Goal: Task Accomplishment & Management: Complete application form

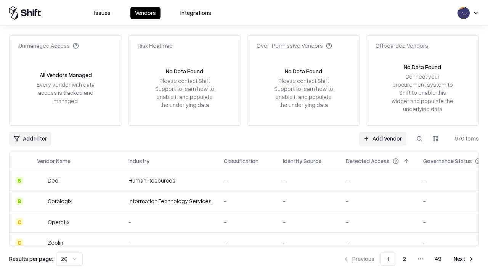
click at [383, 138] on link "Add Vendor" at bounding box center [383, 139] width 48 height 14
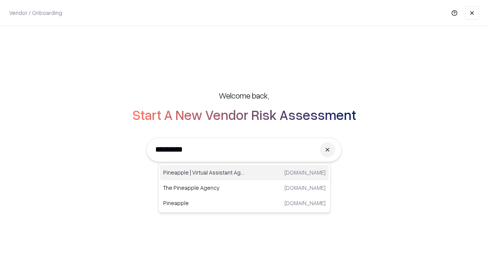
click at [245, 172] on div "Pineapple | Virtual Assistant Agency trypineapple.com" at bounding box center [244, 172] width 169 height 15
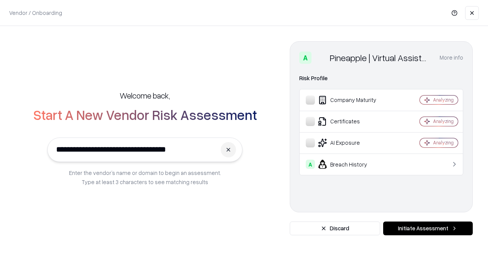
type input "**********"
click at [428, 228] on button "Initiate Assessment" at bounding box center [428, 228] width 90 height 14
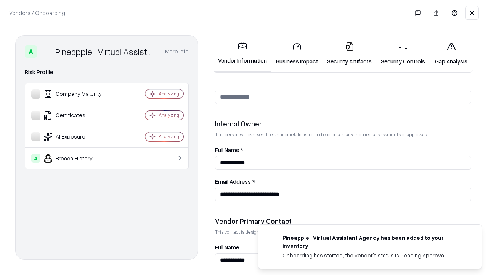
scroll to position [395, 0]
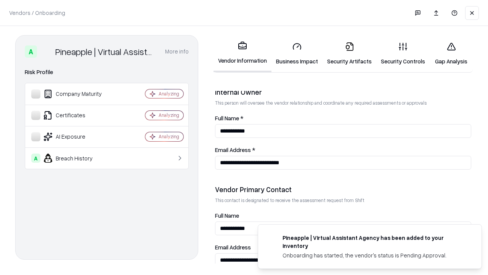
click at [297, 53] on link "Business Impact" at bounding box center [297, 53] width 51 height 35
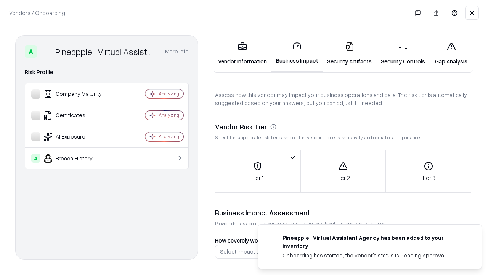
click at [349, 53] on link "Security Artifacts" at bounding box center [350, 53] width 54 height 35
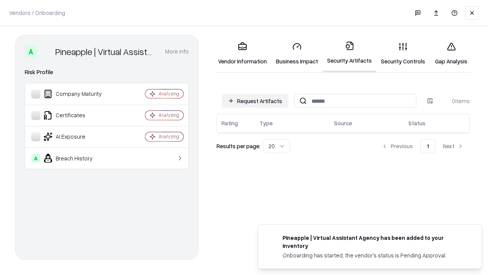
click at [255, 101] on button "Request Artifacts" at bounding box center [255, 101] width 66 height 14
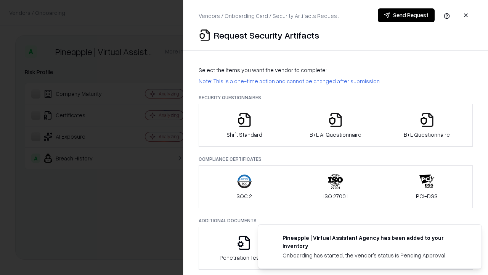
click at [244, 125] on icon "button" at bounding box center [244, 119] width 15 height 15
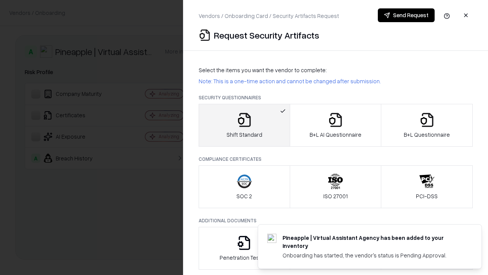
click at [406, 15] on button "Send Request" at bounding box center [406, 15] width 57 height 14
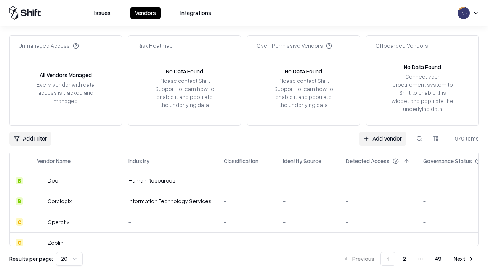
click at [420, 138] on button at bounding box center [420, 139] width 14 height 14
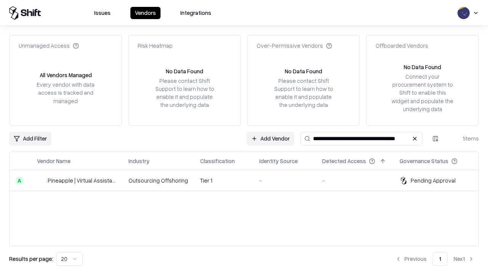
type input "**********"
click at [249, 180] on td "Tier 1" at bounding box center [223, 180] width 59 height 21
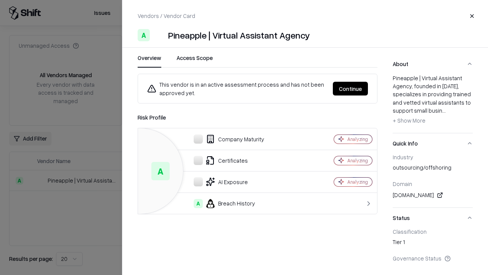
click at [368, 89] on button "Continue" at bounding box center [350, 89] width 35 height 14
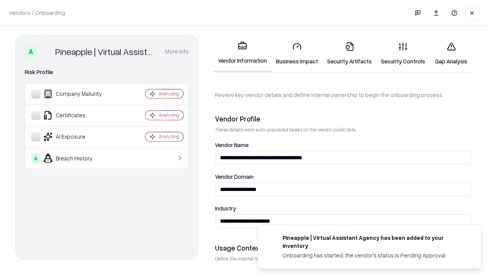
click at [349, 53] on link "Security Artifacts" at bounding box center [350, 53] width 54 height 35
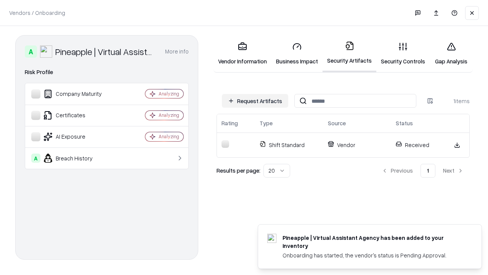
click at [403, 53] on link "Security Controls" at bounding box center [403, 53] width 53 height 35
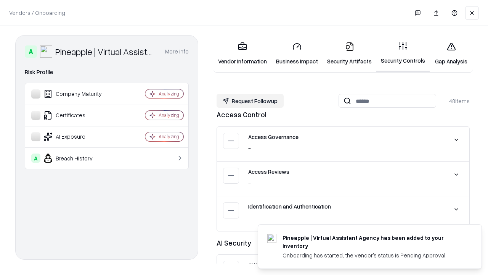
click at [250, 101] on button "Request Followup" at bounding box center [250, 101] width 67 height 14
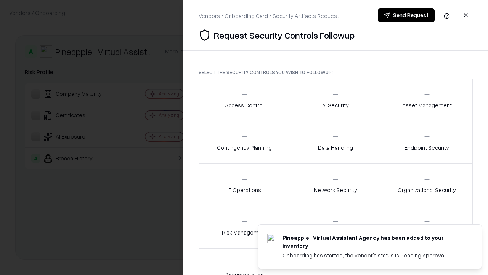
click at [244, 100] on div "Access Control" at bounding box center [244, 99] width 39 height 19
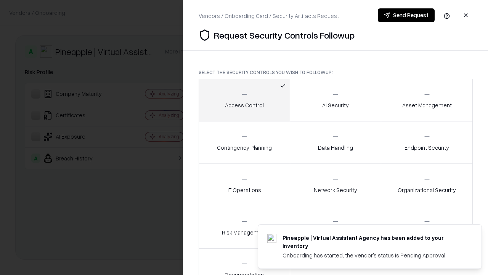
click at [406, 15] on button "Send Request" at bounding box center [406, 15] width 57 height 14
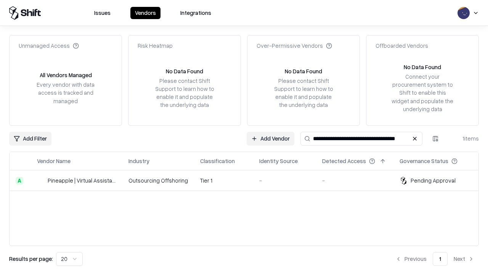
type input "**********"
click at [249, 180] on td "Tier 1" at bounding box center [223, 180] width 59 height 21
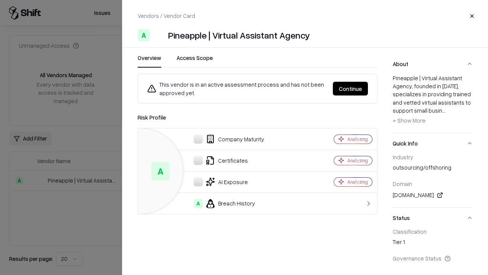
click at [351, 89] on button "Continue" at bounding box center [350, 89] width 35 height 14
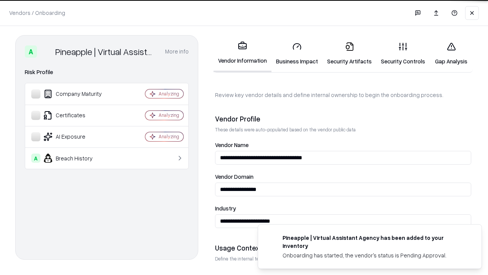
click at [451, 53] on link "Gap Analysis" at bounding box center [451, 53] width 43 height 35
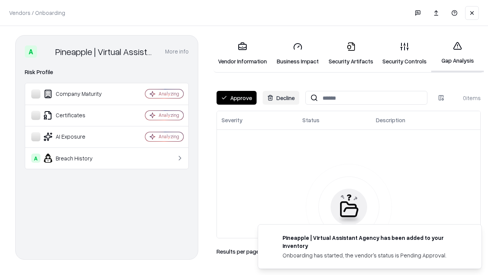
click at [237, 98] on button "Approve" at bounding box center [237, 98] width 40 height 14
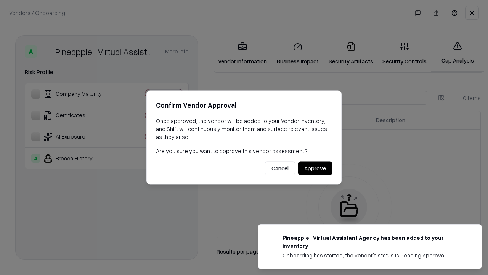
click at [315, 168] on button "Approve" at bounding box center [315, 168] width 34 height 14
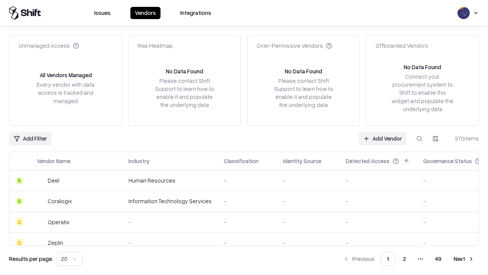
type input "**********"
click at [383, 138] on link "Add Vendor" at bounding box center [383, 139] width 48 height 14
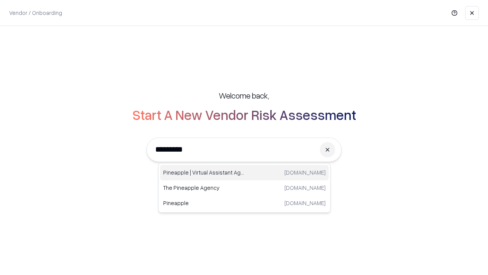
click at [245, 172] on div "Pineapple | Virtual Assistant Agency trypineapple.com" at bounding box center [244, 172] width 169 height 15
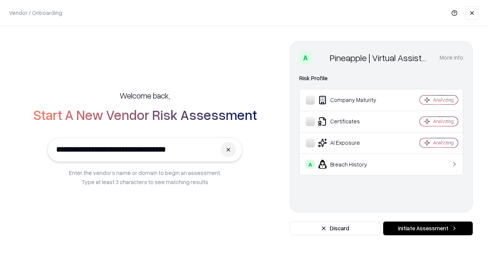
type input "**********"
click at [428, 228] on button "Initiate Assessment" at bounding box center [428, 228] width 90 height 14
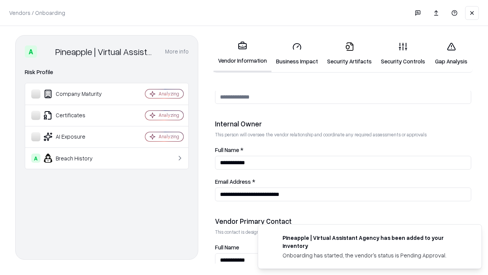
scroll to position [395, 0]
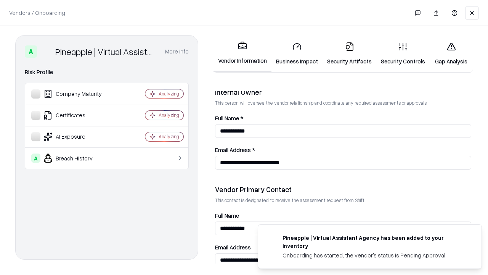
click at [451, 53] on link "Gap Analysis" at bounding box center [451, 53] width 43 height 35
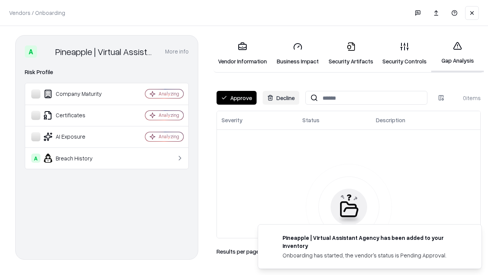
click at [237, 98] on button "Approve" at bounding box center [237, 98] width 40 height 14
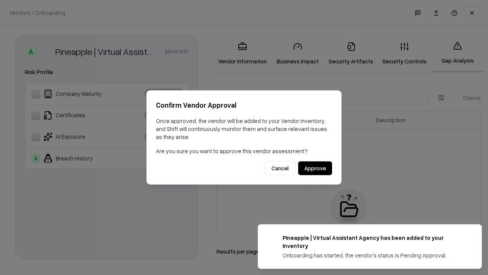
click at [315, 168] on button "Approve" at bounding box center [315, 168] width 34 height 14
